Goal: Information Seeking & Learning: Check status

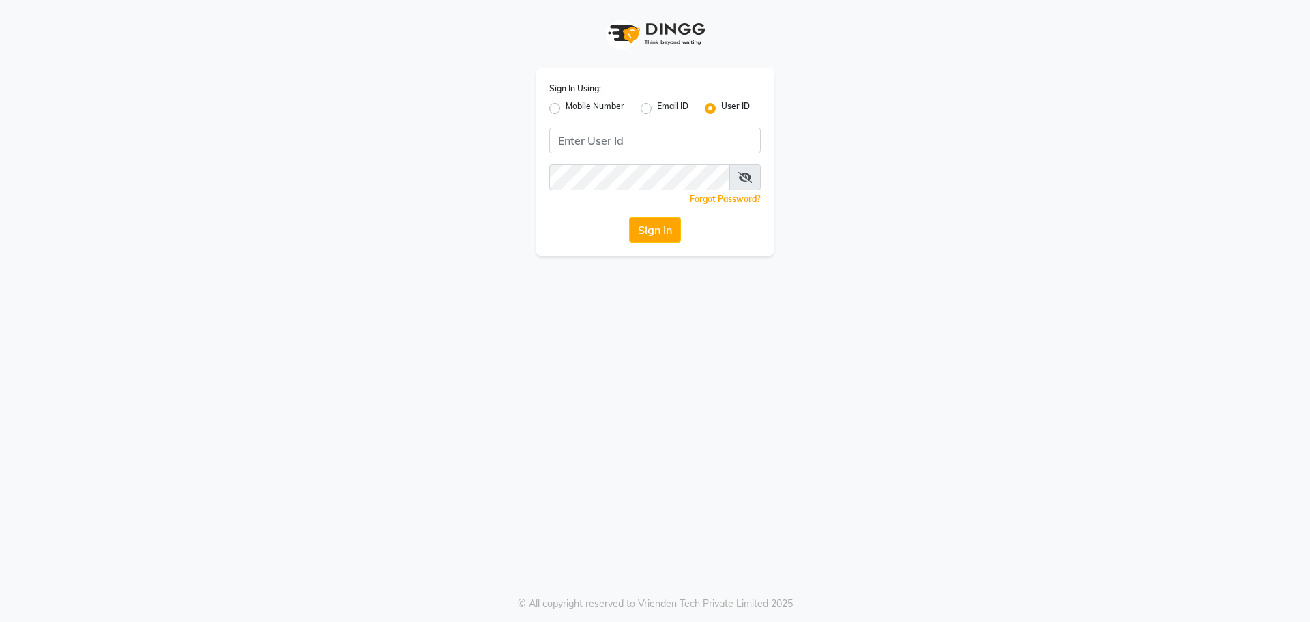
click at [566, 111] on label "Mobile Number" at bounding box center [595, 108] width 59 height 16
click at [566, 109] on input "Mobile Number" at bounding box center [570, 104] width 9 height 9
radio input "true"
radio input "false"
click at [608, 139] on input "Username" at bounding box center [678, 141] width 166 height 26
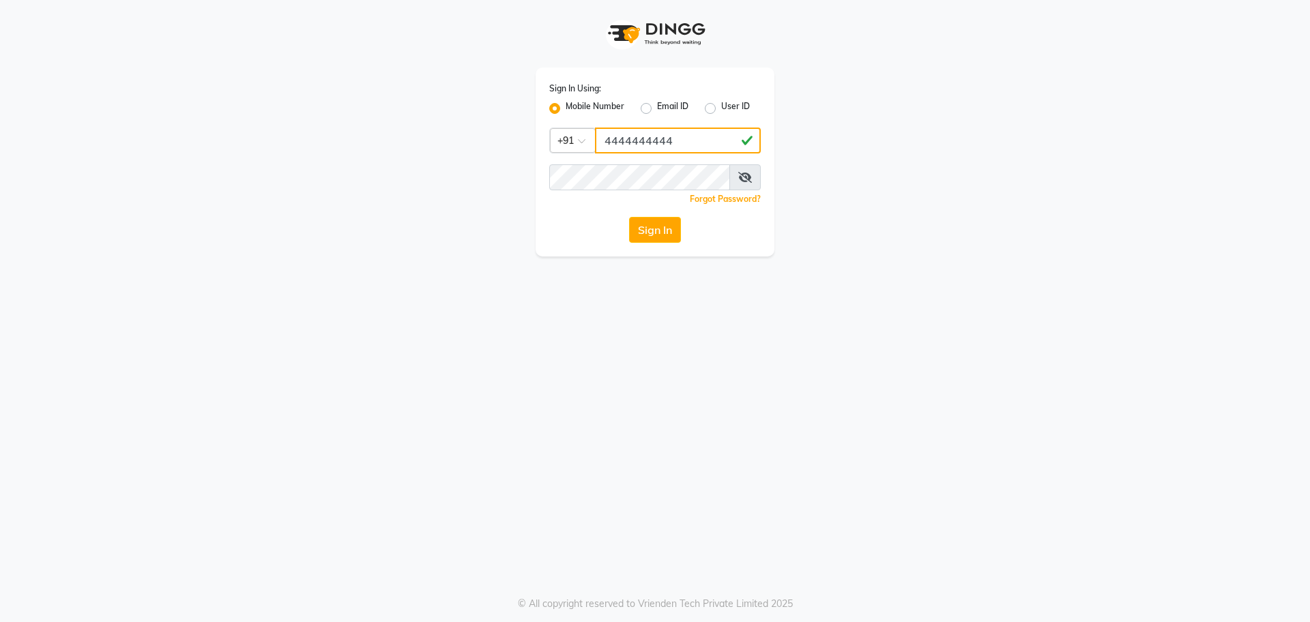
type input "4444444444"
click at [654, 235] on button "Sign In" at bounding box center [655, 230] width 52 height 26
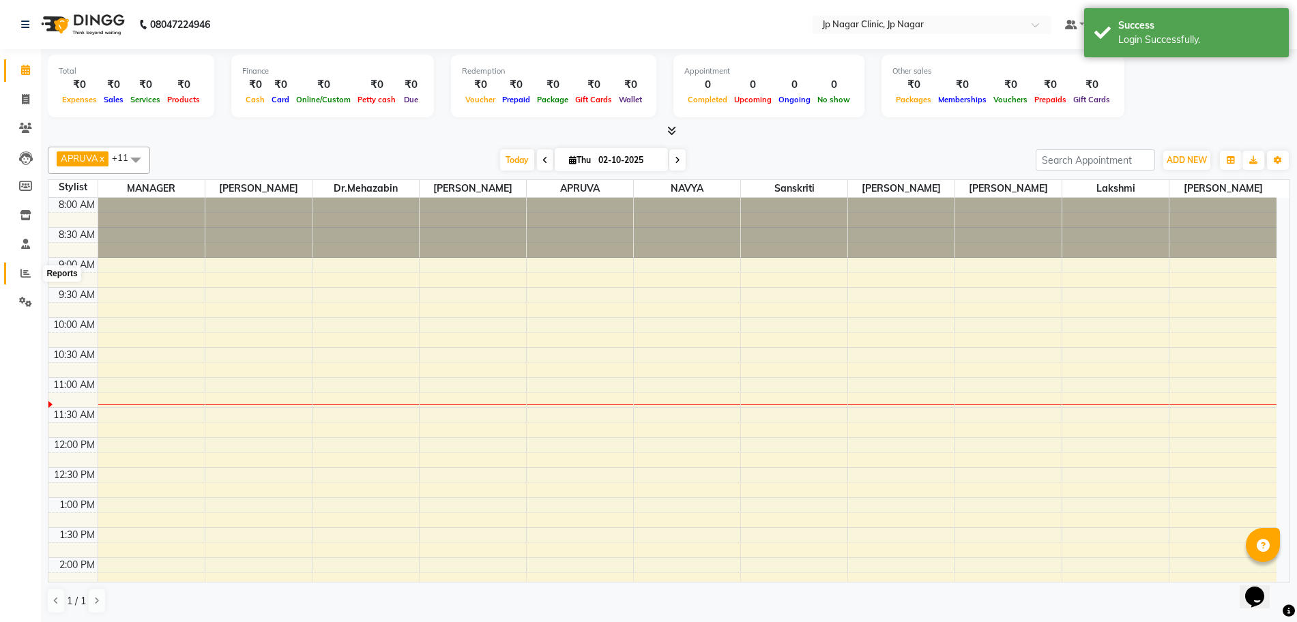
click at [25, 274] on icon at bounding box center [25, 273] width 10 height 10
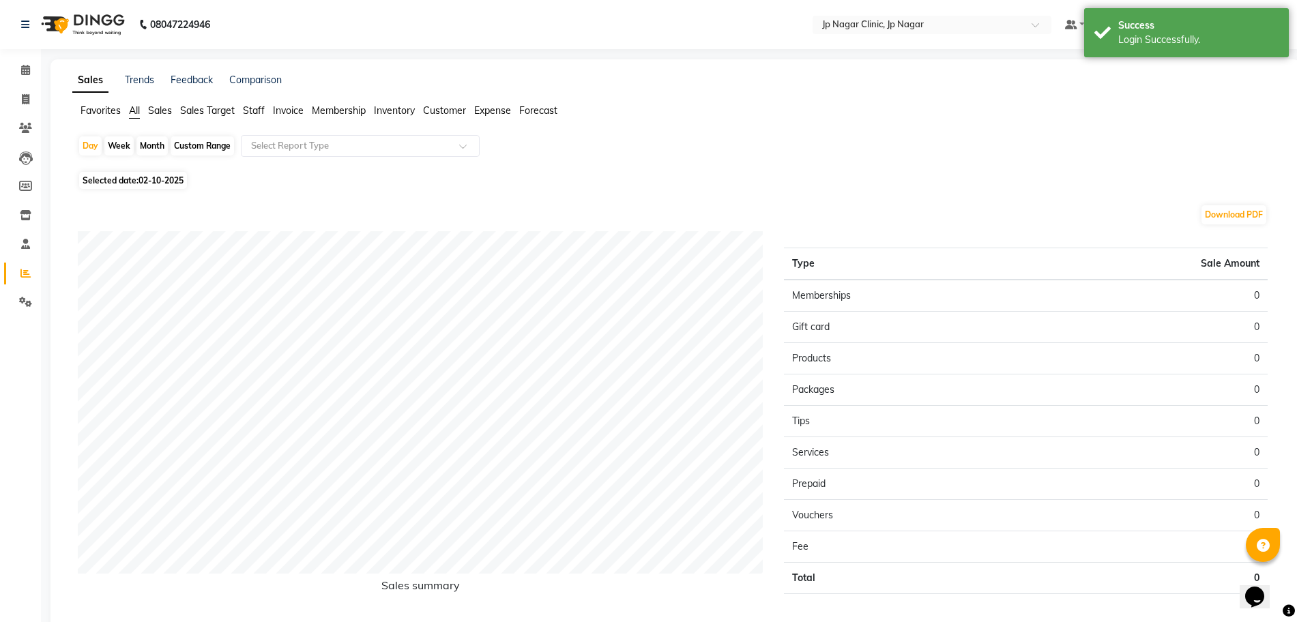
click at [181, 186] on span "Selected date: [DATE]" at bounding box center [133, 180] width 108 height 17
select select "10"
select select "2025"
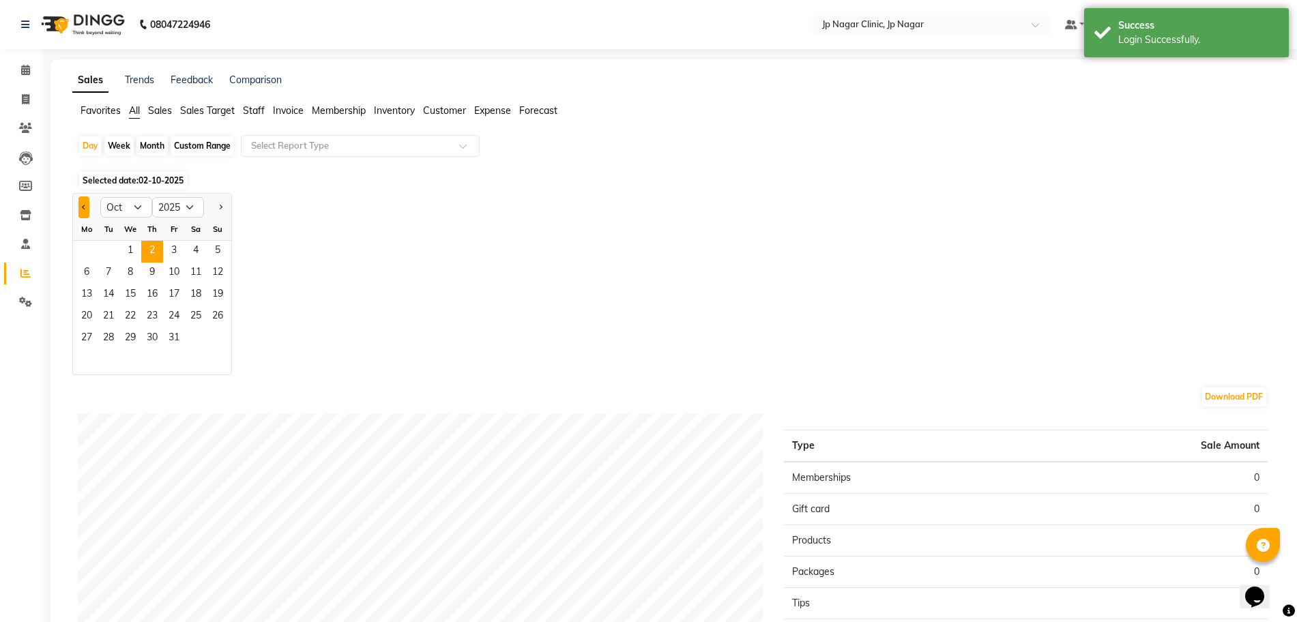
click at [85, 211] on button "Previous month" at bounding box center [83, 208] width 11 height 22
select select "9"
click at [102, 336] on span "30" at bounding box center [109, 339] width 22 height 22
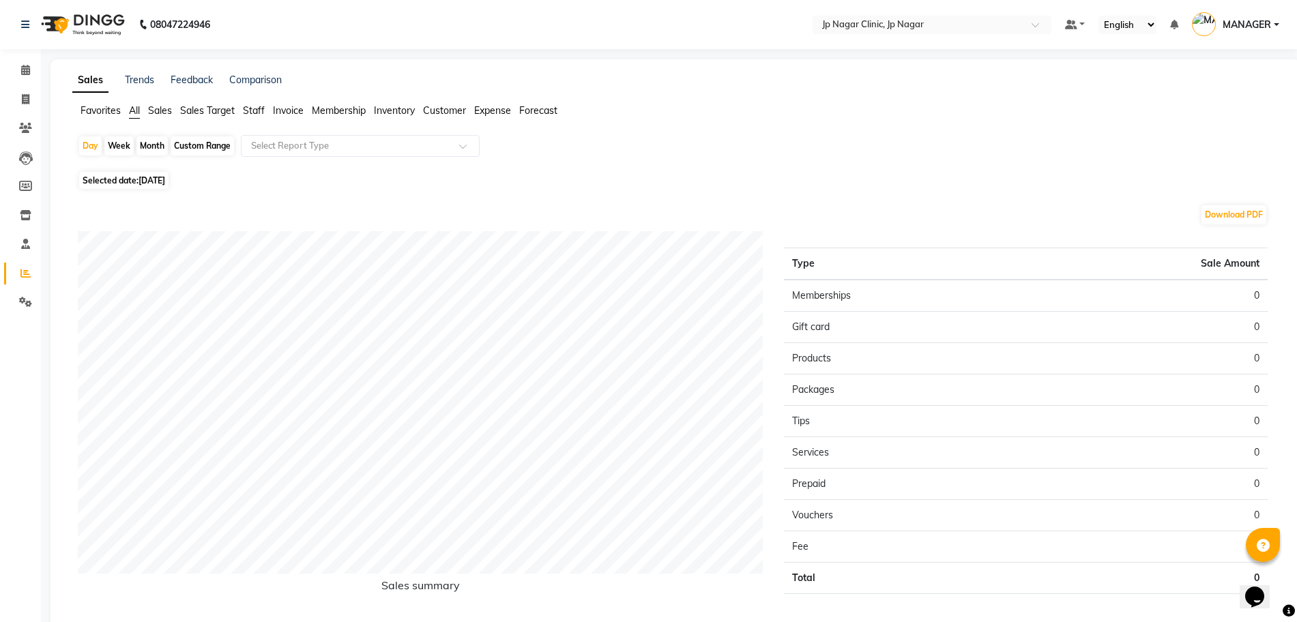
scroll to position [59, 0]
